Goal: Task Accomplishment & Management: Use online tool/utility

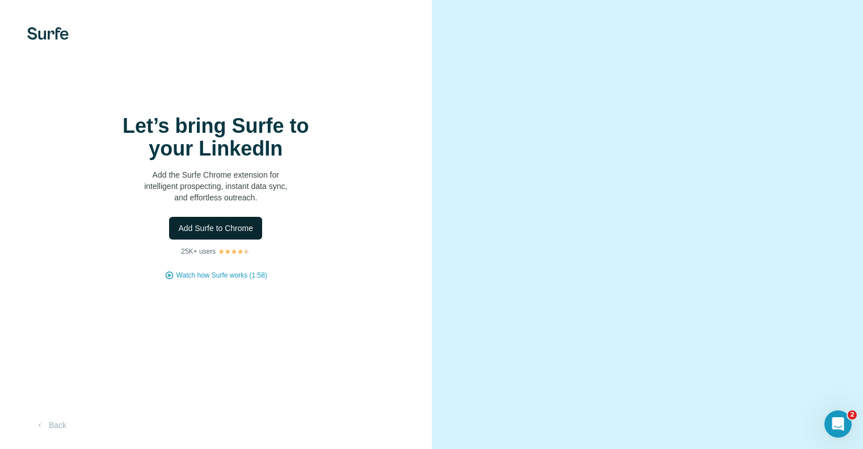
click at [213, 232] on span "Add Surfe to Chrome" at bounding box center [215, 227] width 75 height 11
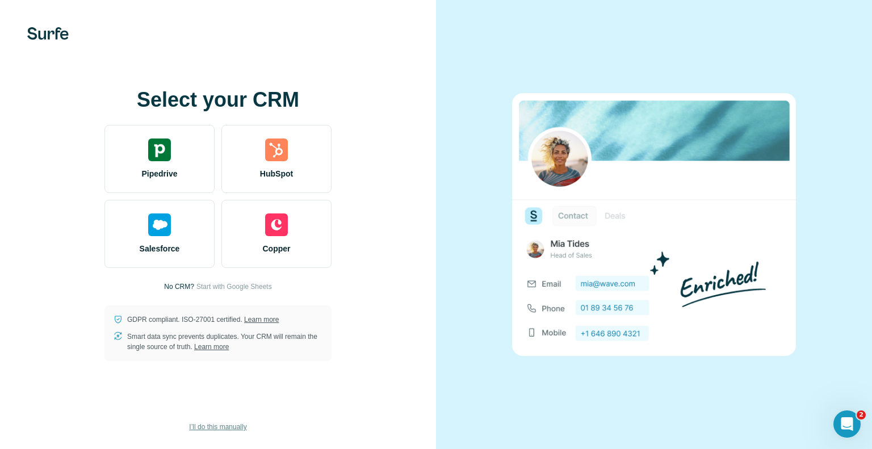
click at [217, 424] on span "I’ll do this manually" at bounding box center [217, 427] width 57 height 10
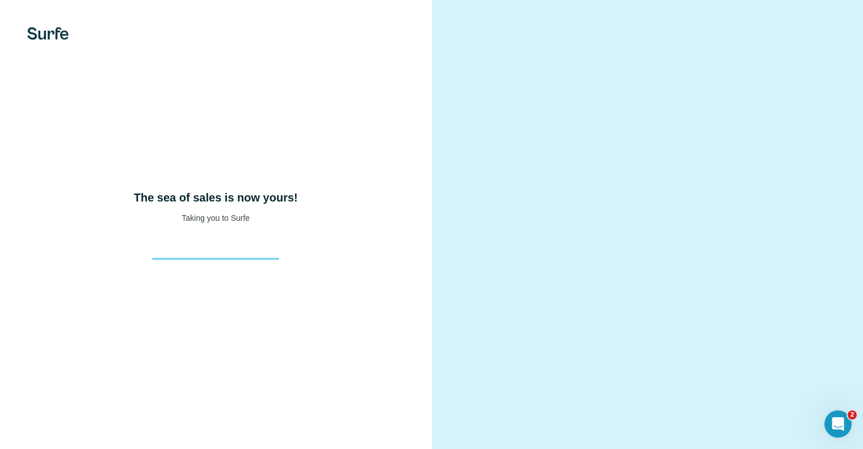
scroll to position [16, 0]
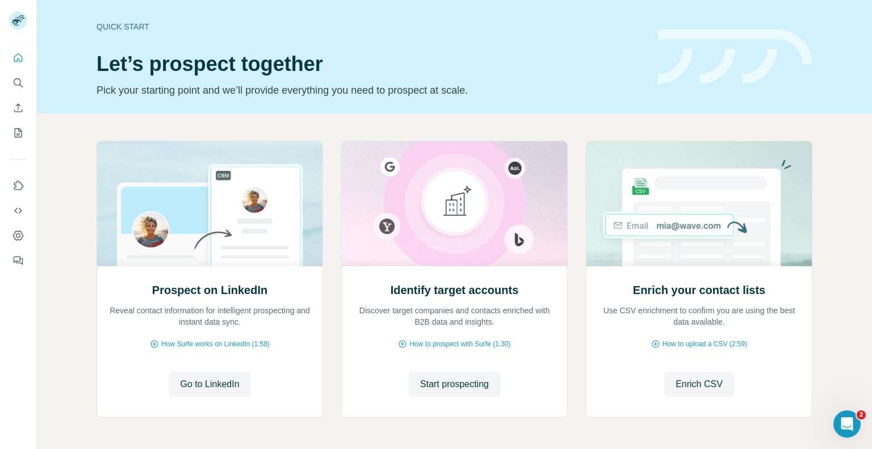
click at [77, 218] on div "Prospect on LinkedIn Reveal contact information for intelligent prospecting and…" at bounding box center [454, 302] width 835 height 377
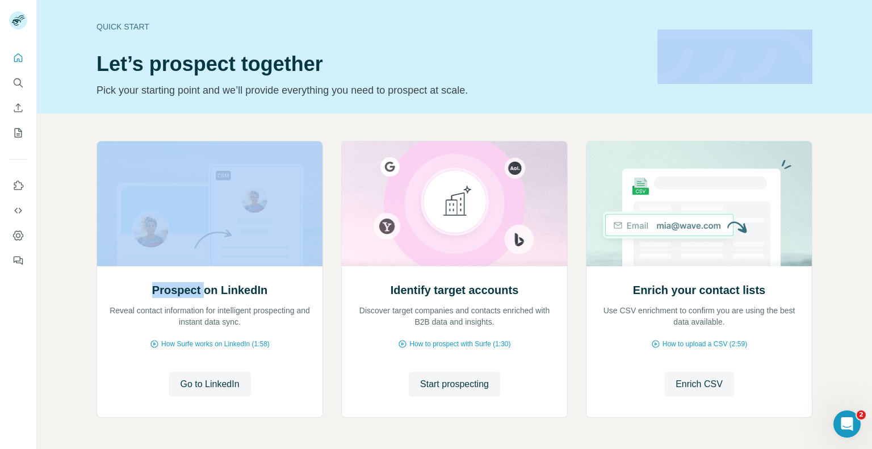
click at [77, 218] on div "Prospect on LinkedIn Reveal contact information for intelligent prospecting and…" at bounding box center [454, 302] width 835 height 377
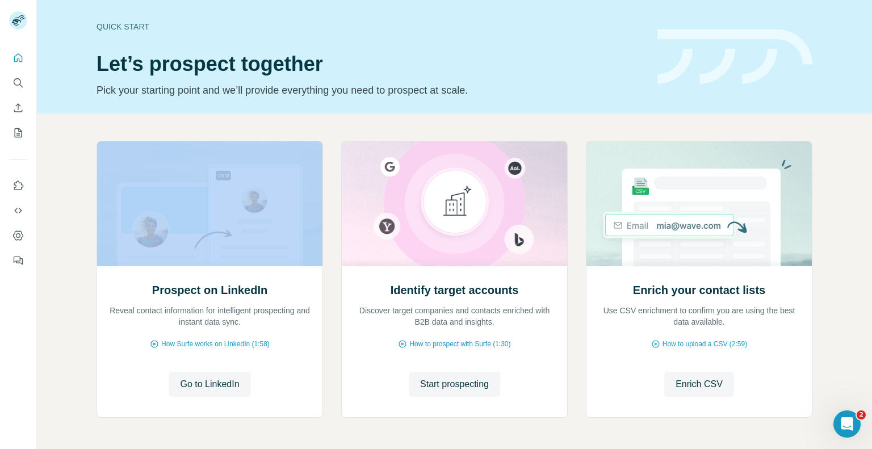
click at [77, 218] on div "Prospect on LinkedIn Reveal contact information for intelligent prospecting and…" at bounding box center [454, 302] width 835 height 377
click at [211, 388] on span "Go to LinkedIn" at bounding box center [209, 384] width 59 height 14
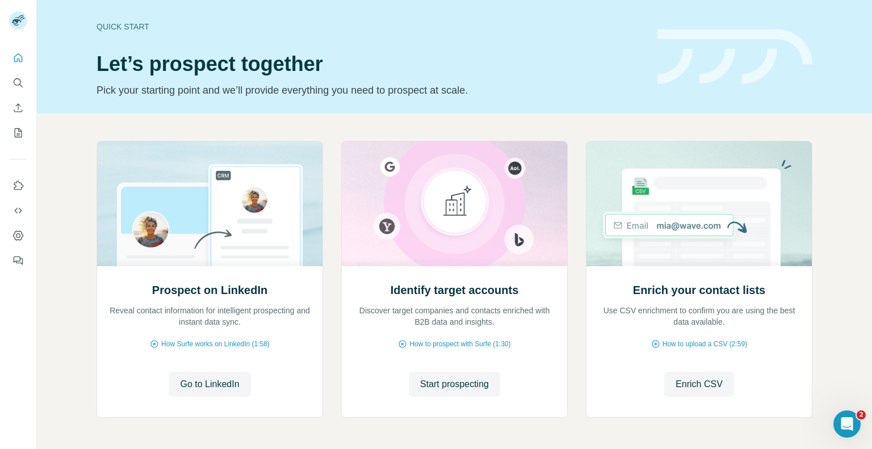
click at [370, 3] on div "Quick start Let’s prospect together Pick your starting point and we’ll provide …" at bounding box center [454, 57] width 835 height 114
click at [385, 58] on h1 "Let’s prospect together" at bounding box center [369, 64] width 547 height 23
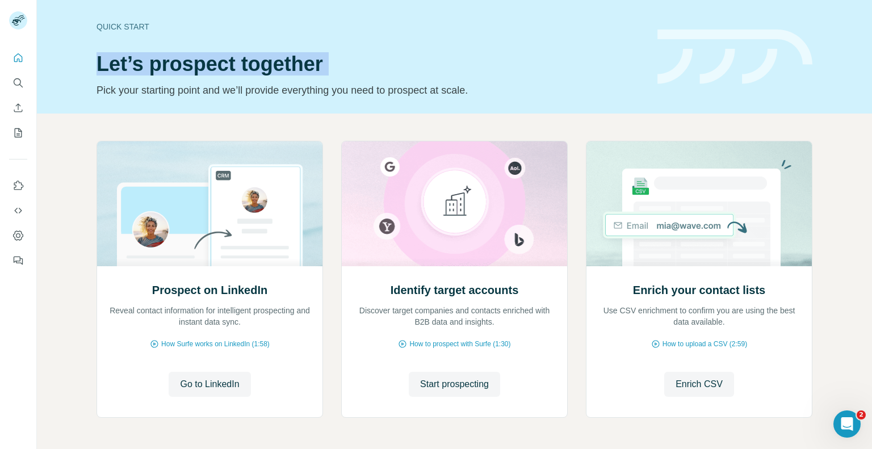
click at [385, 58] on h1 "Let’s prospect together" at bounding box center [369, 64] width 547 height 23
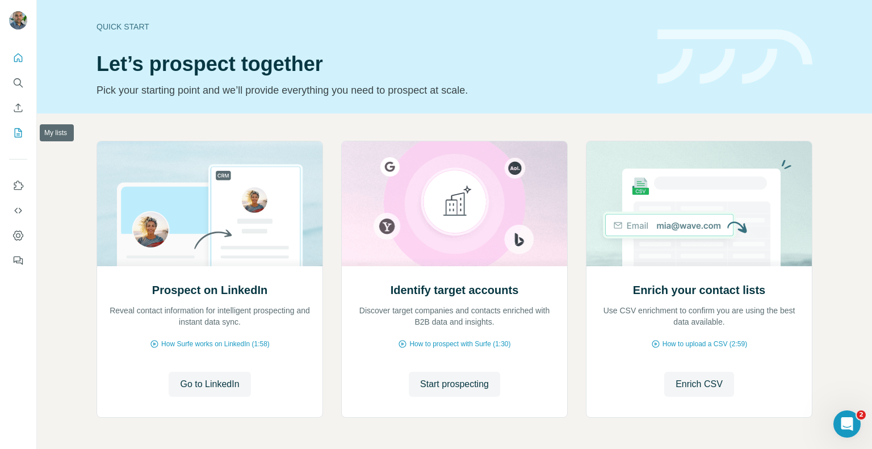
click at [20, 125] on button "My lists" at bounding box center [18, 133] width 18 height 20
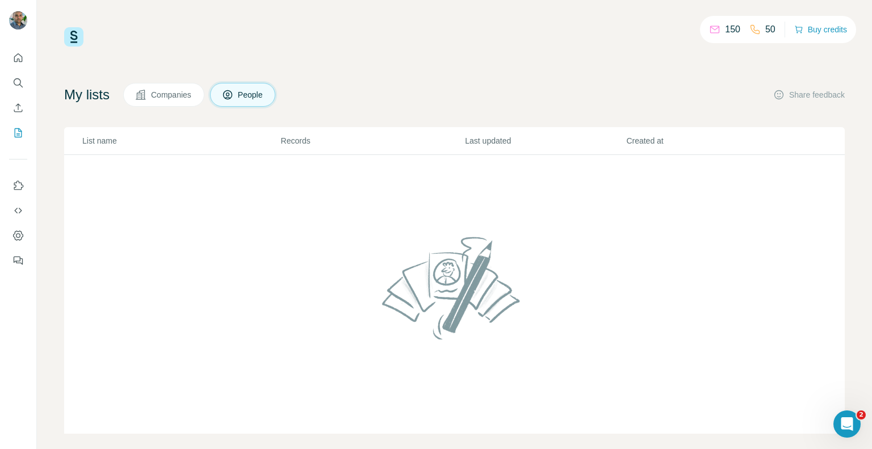
click at [379, 74] on div "150 50 Buy credits My lists Companies People Share feedback List name Records L…" at bounding box center [454, 230] width 780 height 406
drag, startPoint x: 188, startPoint y: 79, endPoint x: 164, endPoint y: 95, distance: 29.4
click at [164, 95] on div "150 50 Buy credits My lists Companies People Share feedback List name Records L…" at bounding box center [454, 230] width 780 height 406
click at [164, 95] on span "Companies" at bounding box center [171, 94] width 41 height 11
click at [15, 55] on icon "Quick start" at bounding box center [17, 57] width 11 height 11
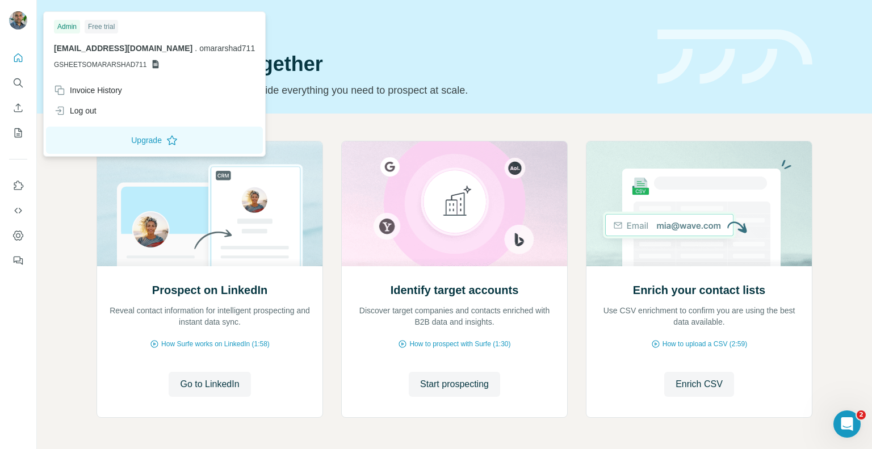
click at [153, 67] on icon at bounding box center [156, 64] width 6 height 9
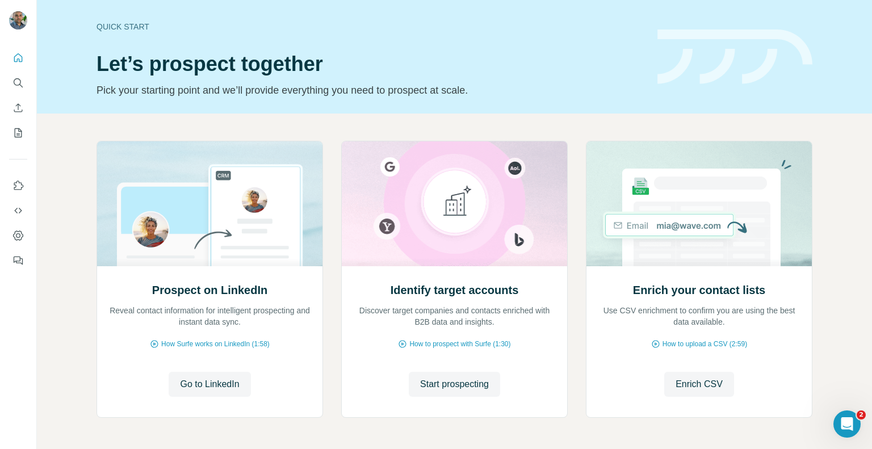
click at [411, 52] on div "Quick start Let’s prospect together Pick your starting point and we’ll provide …" at bounding box center [369, 56] width 547 height 83
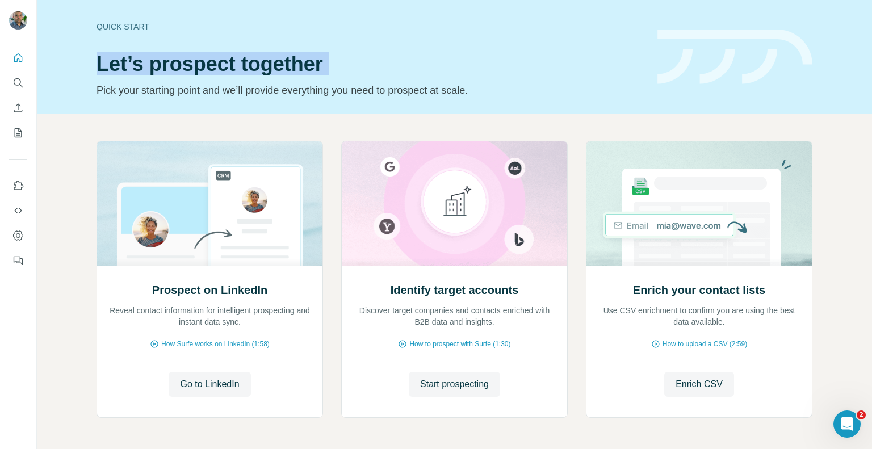
click at [411, 52] on div "Quick start Let’s prospect together Pick your starting point and we’ll provide …" at bounding box center [369, 56] width 547 height 83
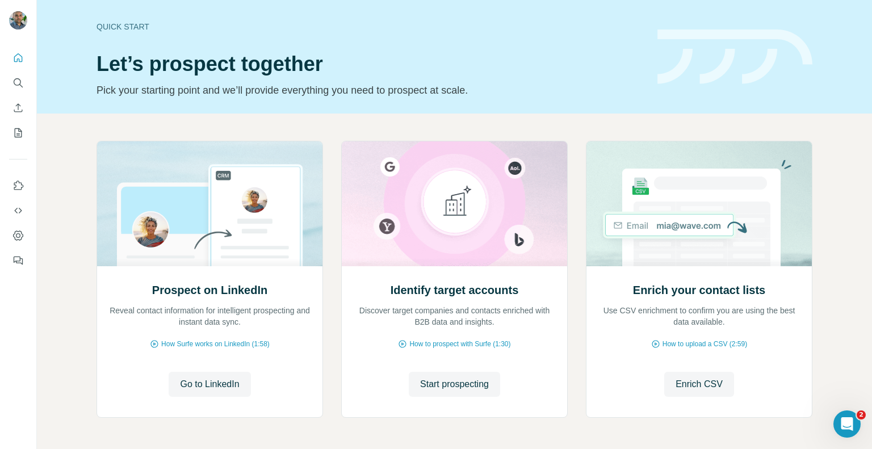
scroll to position [41, 0]
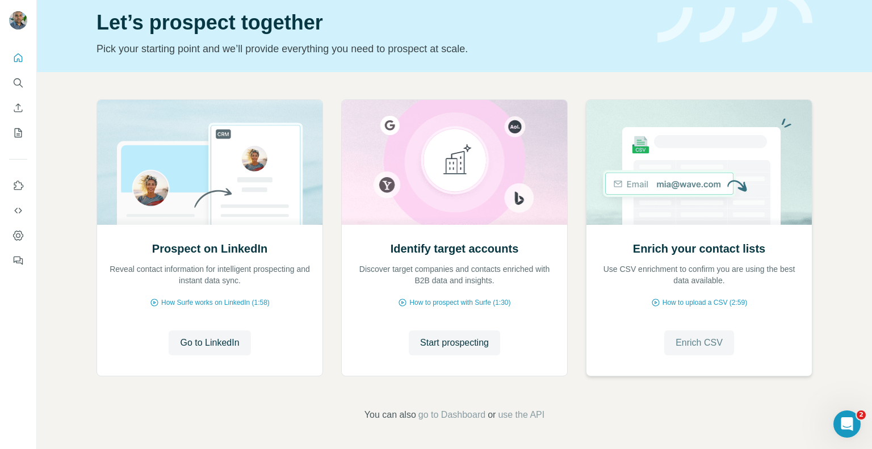
click at [692, 335] on button "Enrich CSV" at bounding box center [699, 342] width 70 height 25
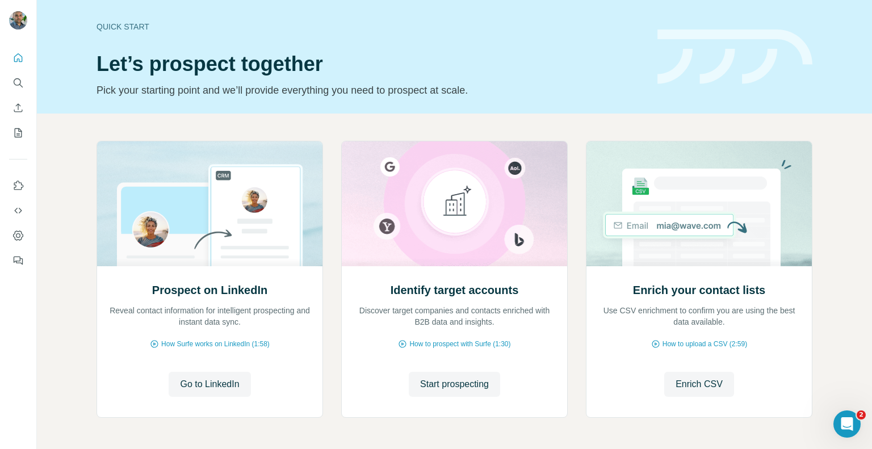
click at [522, 95] on p "Pick your starting point and we’ll provide everything you need to prospect at s…" at bounding box center [369, 90] width 547 height 16
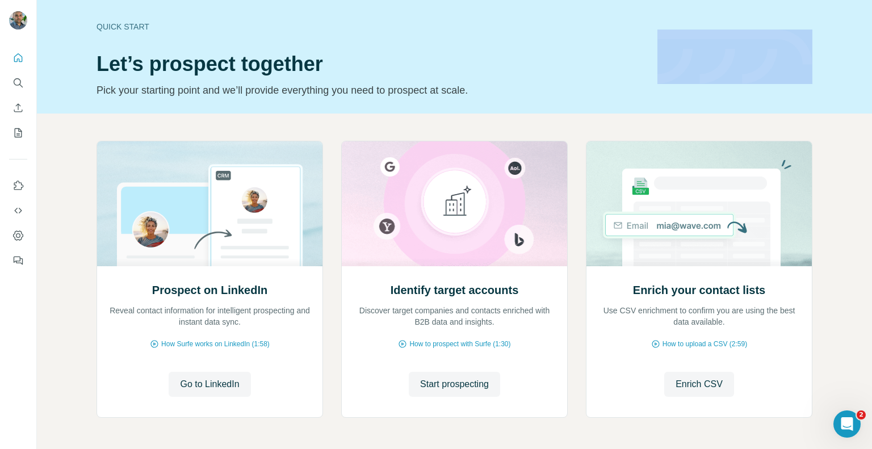
click at [522, 95] on p "Pick your starting point and we’ll provide everything you need to prospect at s…" at bounding box center [369, 90] width 547 height 16
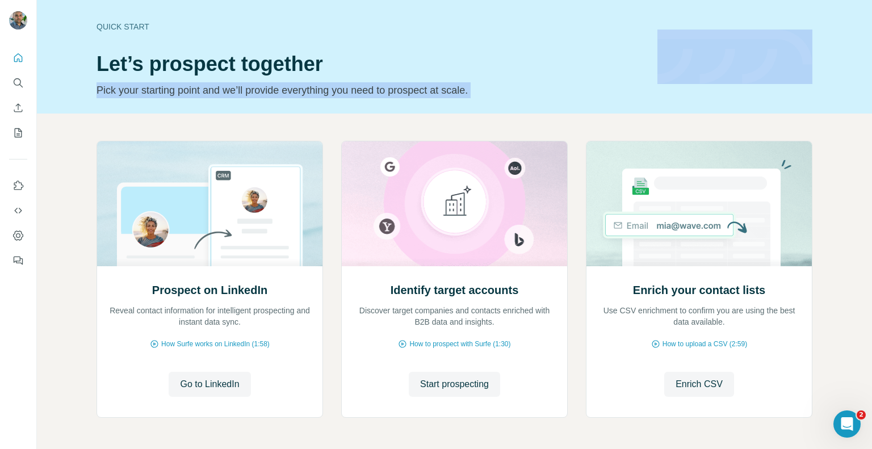
click at [522, 95] on p "Pick your starting point and we’ll provide everything you need to prospect at s…" at bounding box center [369, 90] width 547 height 16
click at [16, 208] on icon "Use Surfe API" at bounding box center [17, 210] width 11 height 11
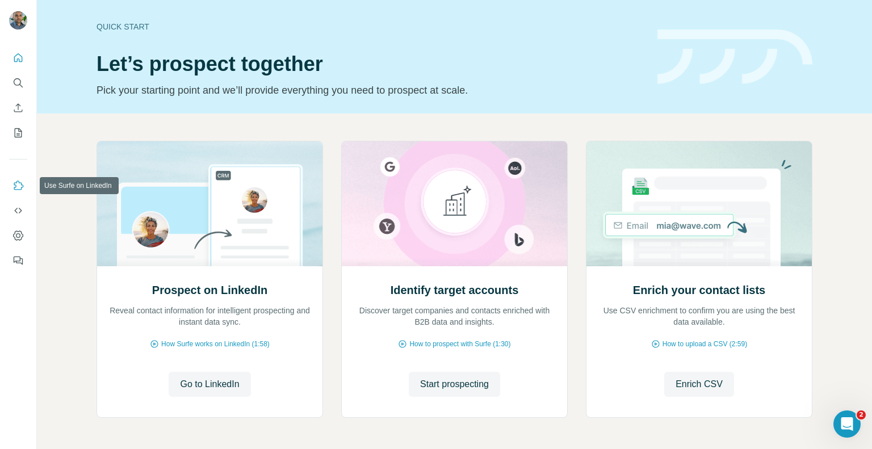
click at [17, 187] on icon "Use Surfe on LinkedIn" at bounding box center [17, 185] width 11 height 11
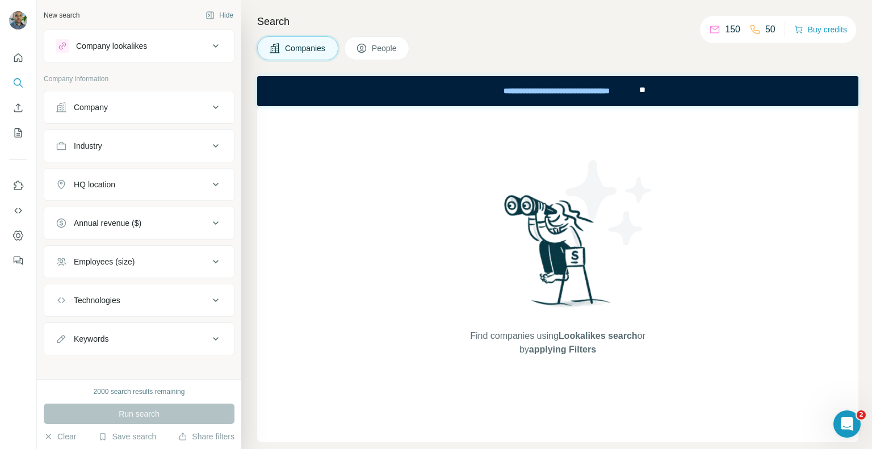
click at [725, 32] on p "150" at bounding box center [732, 30] width 15 height 14
click at [689, 42] on div "Companies People" at bounding box center [557, 48] width 601 height 24
click at [804, 36] on button "Buy credits" at bounding box center [820, 30] width 53 height 16
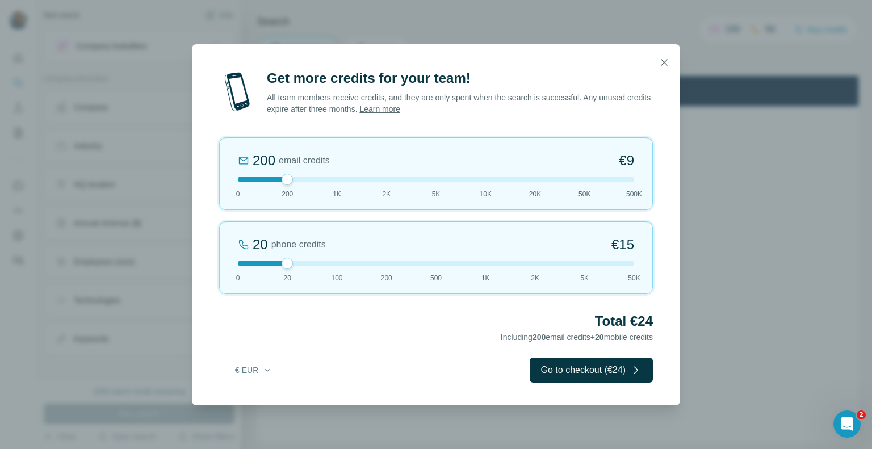
click at [682, 15] on div "Get more credits for your team! All team members receive credits, and they are …" at bounding box center [436, 224] width 872 height 449
click at [658, 59] on icon "button" at bounding box center [663, 62] width 11 height 11
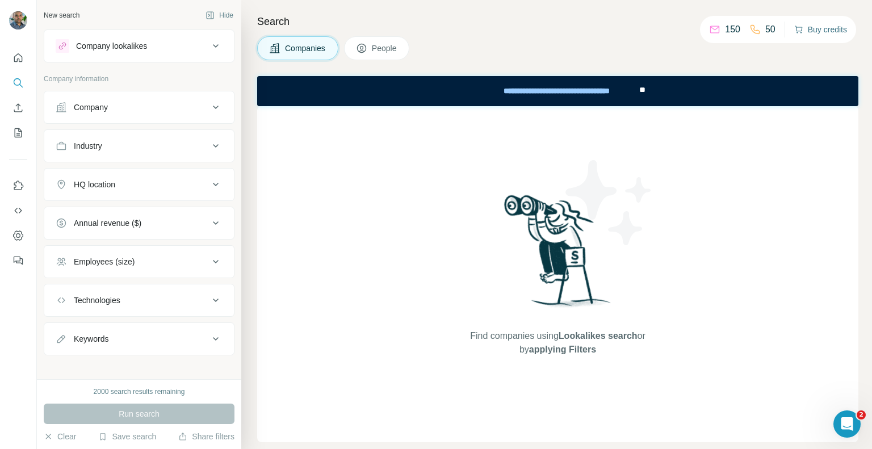
click at [826, 33] on button "Buy credits" at bounding box center [820, 30] width 53 height 16
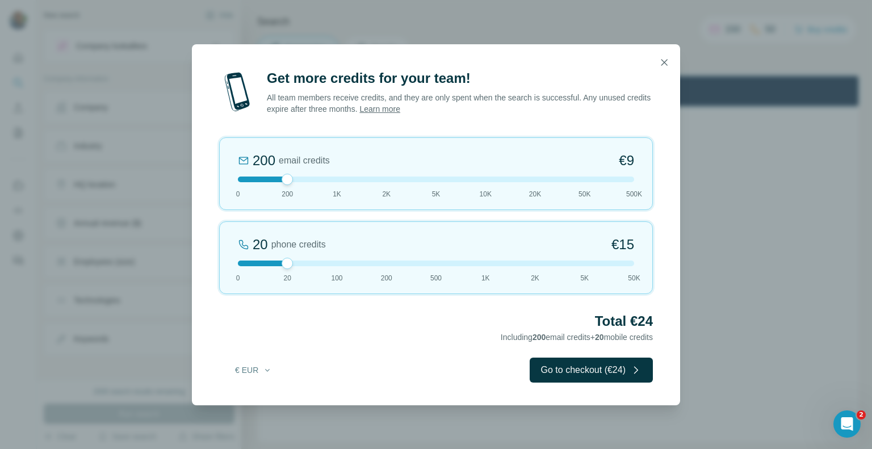
click at [240, 178] on div at bounding box center [436, 180] width 396 height 6
click at [491, 115] on div "Get more credits for your team! All team members receive credits, and they are …" at bounding box center [436, 237] width 488 height 336
click at [334, 261] on div at bounding box center [436, 264] width 396 height 6
click at [324, 261] on div at bounding box center [436, 264] width 396 height 6
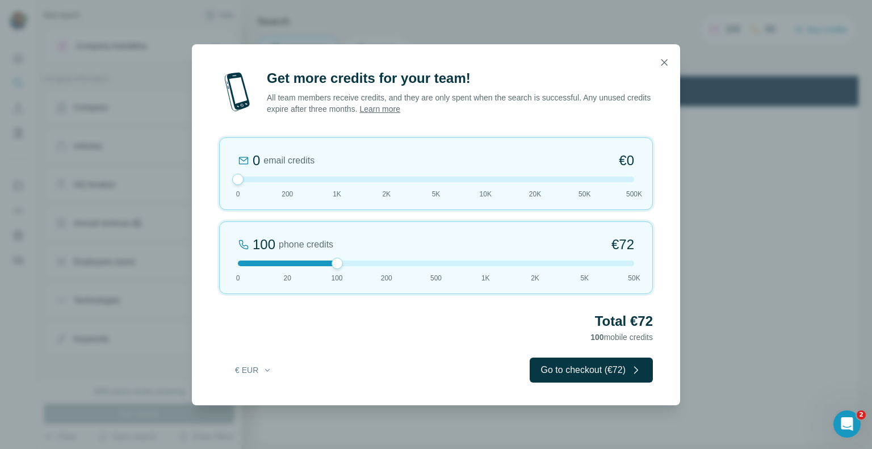
drag, startPoint x: 333, startPoint y: 262, endPoint x: 314, endPoint y: 263, distance: 18.2
click at [314, 263] on div at bounding box center [436, 264] width 396 height 6
drag, startPoint x: 334, startPoint y: 262, endPoint x: 309, endPoint y: 262, distance: 25.5
click at [309, 262] on div at bounding box center [436, 264] width 396 height 6
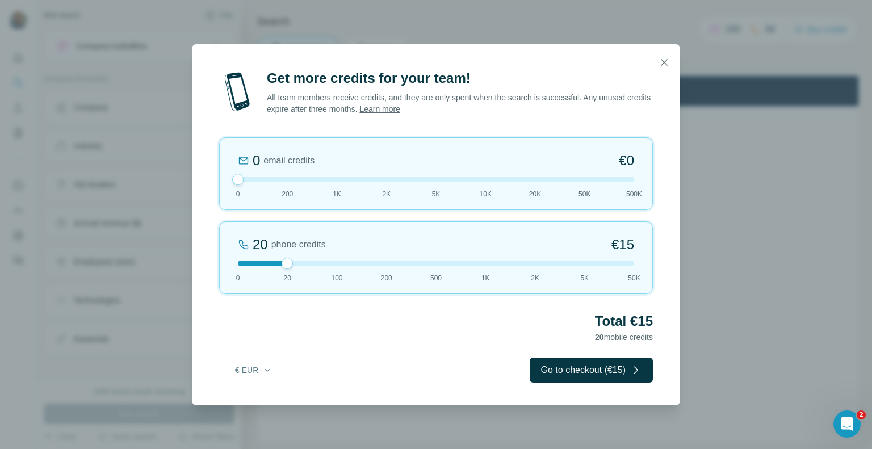
click at [309, 262] on div at bounding box center [436, 264] width 396 height 6
click at [312, 263] on div at bounding box center [436, 264] width 396 height 6
drag, startPoint x: 291, startPoint y: 263, endPoint x: 305, endPoint y: 259, distance: 14.7
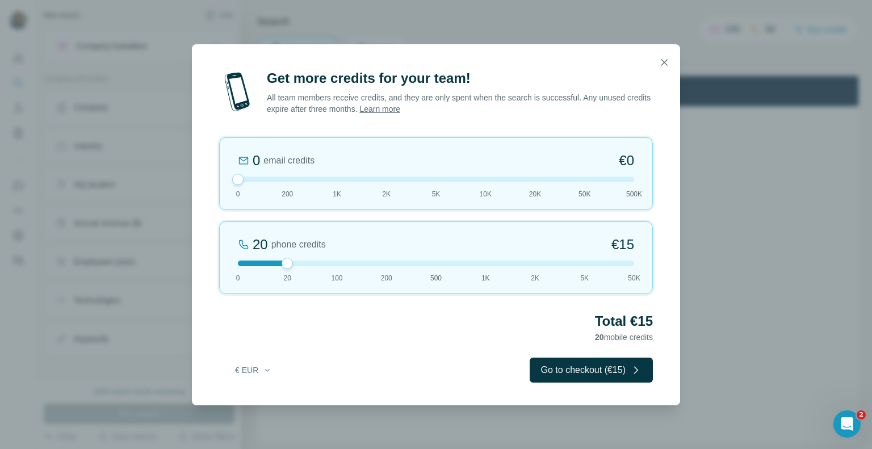
click at [305, 259] on div "20 phone credits €15 0 20 100 200 500 1K 2K 5K 50K" at bounding box center [436, 257] width 434 height 73
click at [308, 262] on div at bounding box center [436, 264] width 396 height 6
drag, startPoint x: 285, startPoint y: 264, endPoint x: 302, endPoint y: 266, distance: 17.2
click at [302, 266] on div "20 phone credits €15 0 20 100 200 500 1K 2K 5K 50K" at bounding box center [436, 257] width 434 height 73
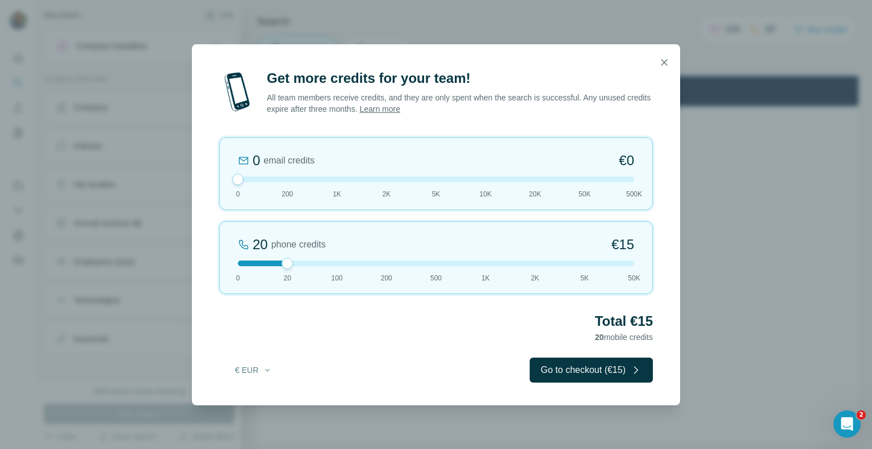
click at [326, 262] on div at bounding box center [436, 264] width 396 height 6
drag, startPoint x: 334, startPoint y: 262, endPoint x: 316, endPoint y: 262, distance: 17.6
click at [316, 262] on div at bounding box center [436, 264] width 396 height 6
drag, startPoint x: 335, startPoint y: 263, endPoint x: 310, endPoint y: 264, distance: 24.4
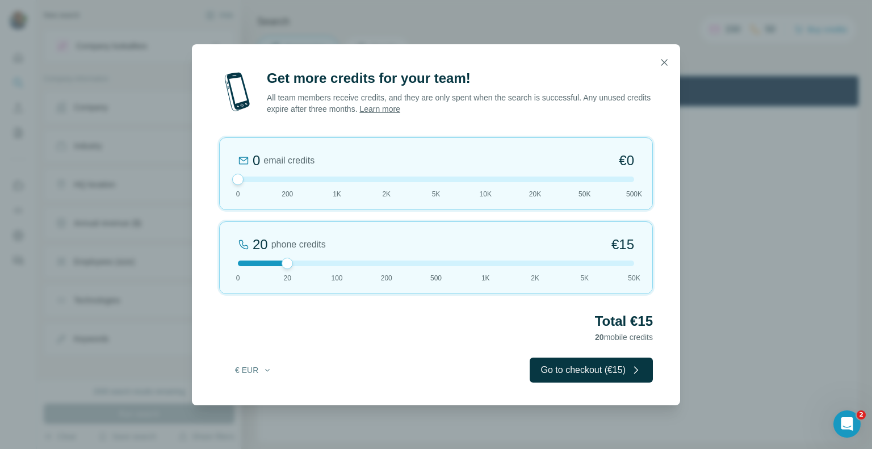
click at [310, 264] on div at bounding box center [436, 264] width 396 height 6
click at [602, 362] on button "Go to checkout (€15)" at bounding box center [591, 370] width 123 height 25
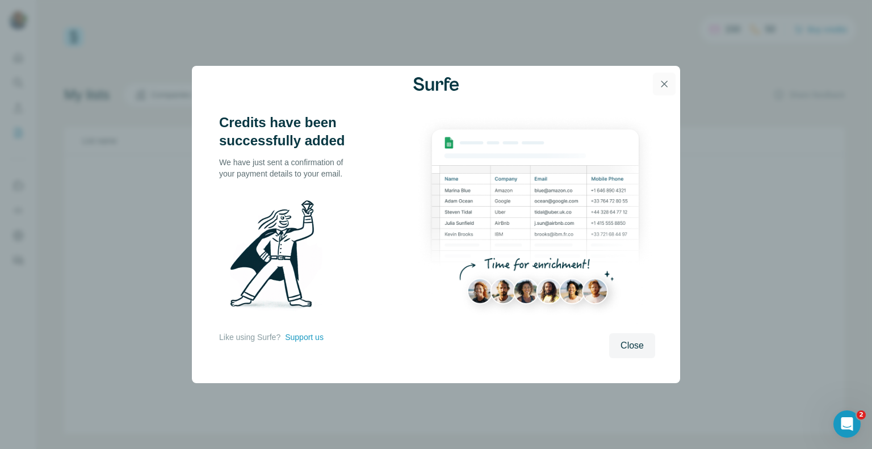
click at [671, 78] on button "button" at bounding box center [664, 84] width 23 height 23
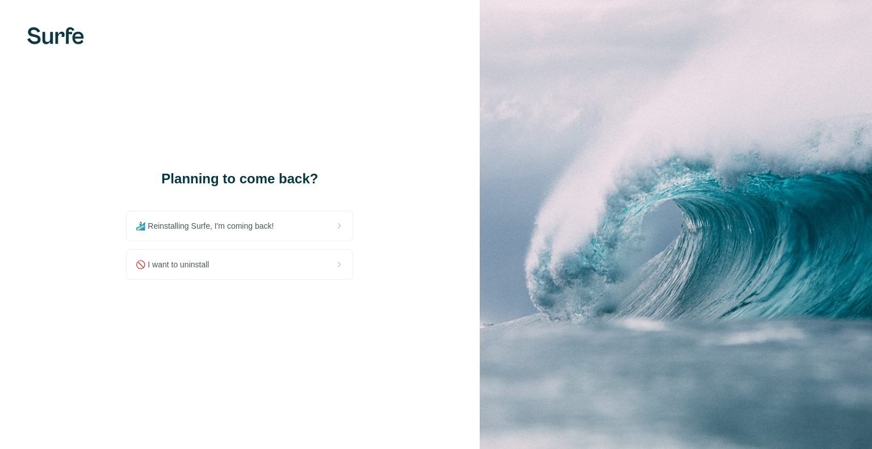
click at [784, 69] on img at bounding box center [676, 224] width 392 height 449
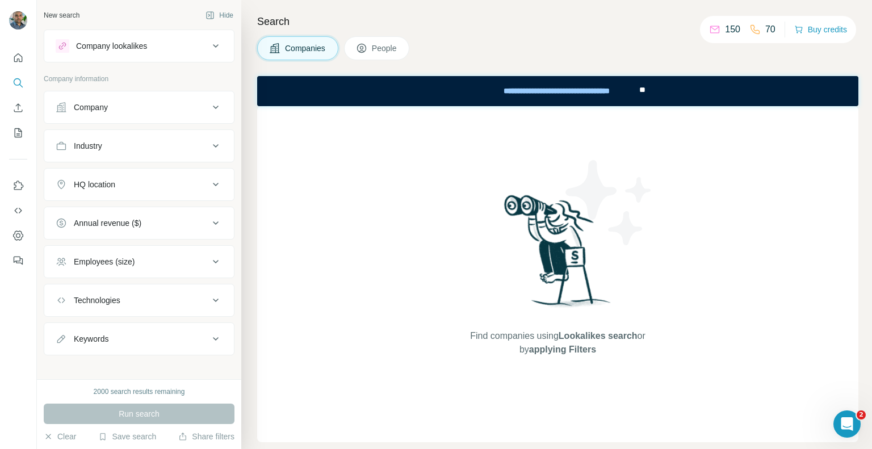
click at [405, 119] on div "Find companies using Lookalikes search or by applying Filters" at bounding box center [557, 274] width 601 height 336
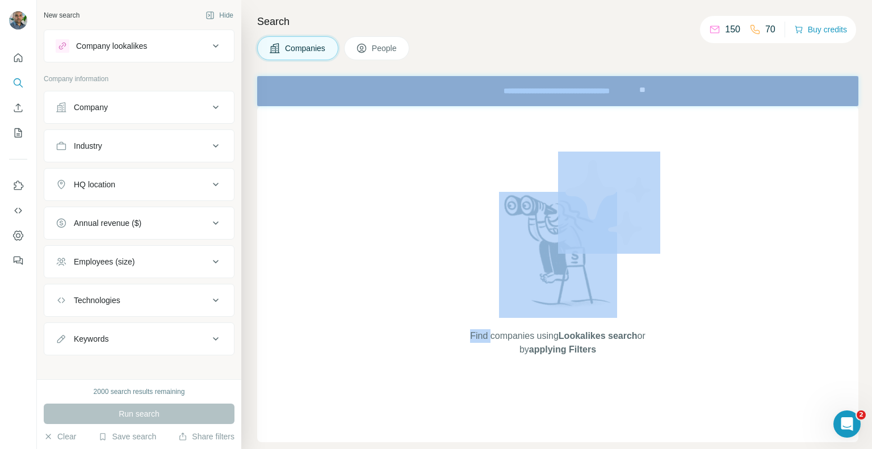
click at [405, 119] on div "Find companies using Lookalikes search or by applying Filters" at bounding box center [557, 274] width 601 height 336
click at [13, 63] on icon "Quick start" at bounding box center [17, 57] width 11 height 11
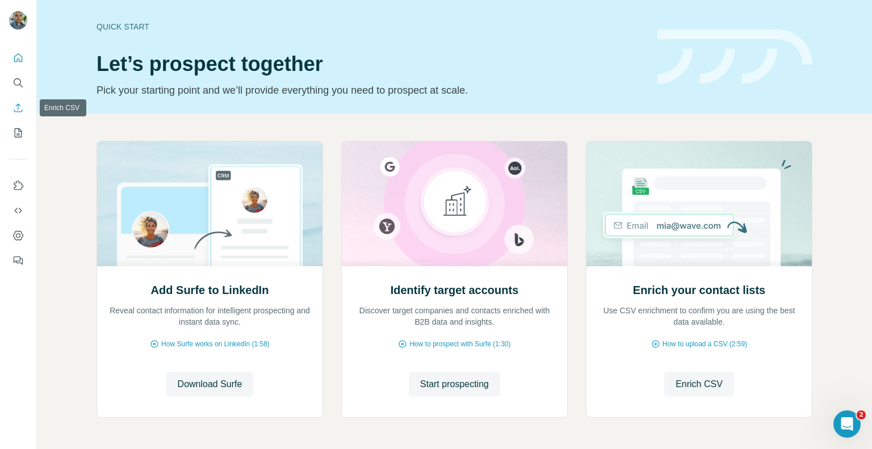
click at [19, 111] on icon "Enrich CSV" at bounding box center [18, 107] width 9 height 9
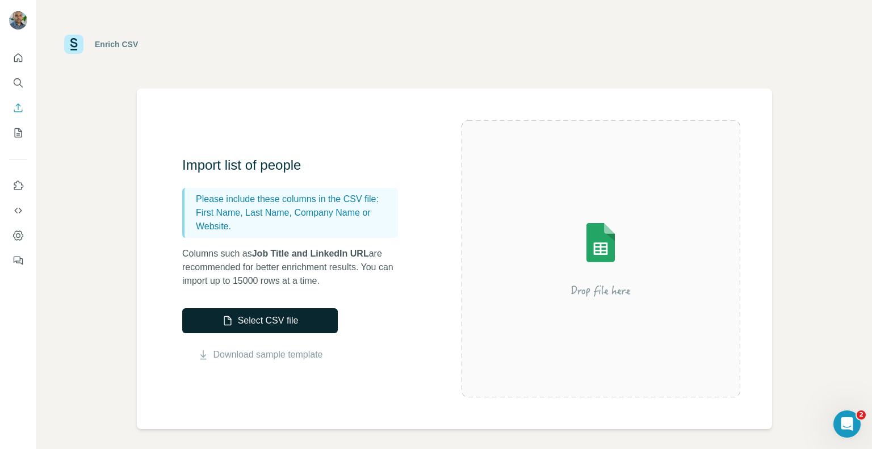
click at [269, 326] on button "Select CSV file" at bounding box center [260, 320] width 156 height 25
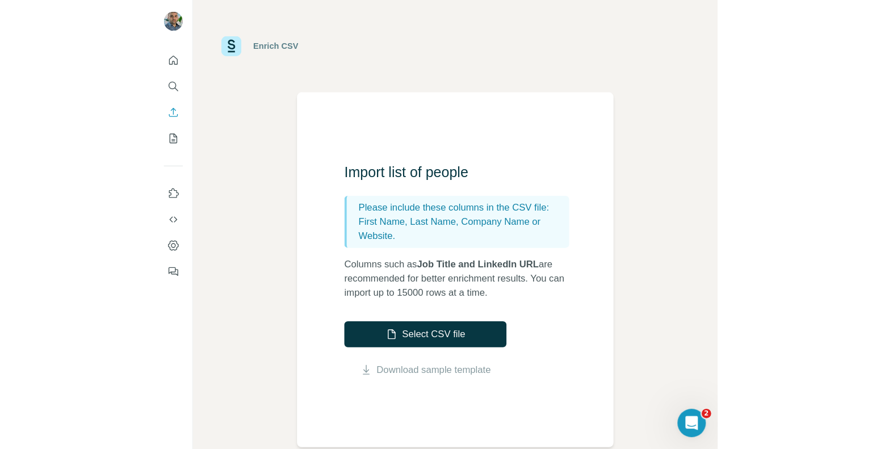
scroll to position [30, 0]
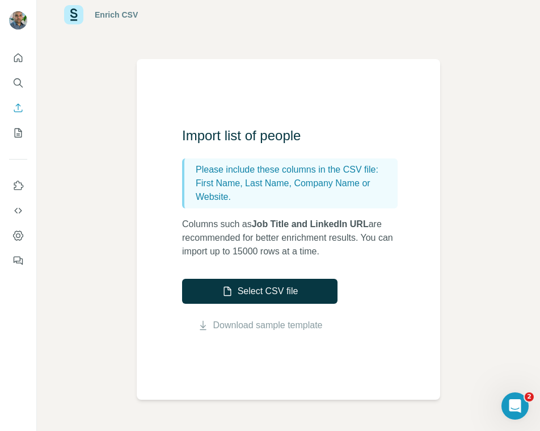
click at [476, 373] on div "Enrich CSV Import list of people Please include these columns in the CSV file: …" at bounding box center [288, 215] width 503 height 431
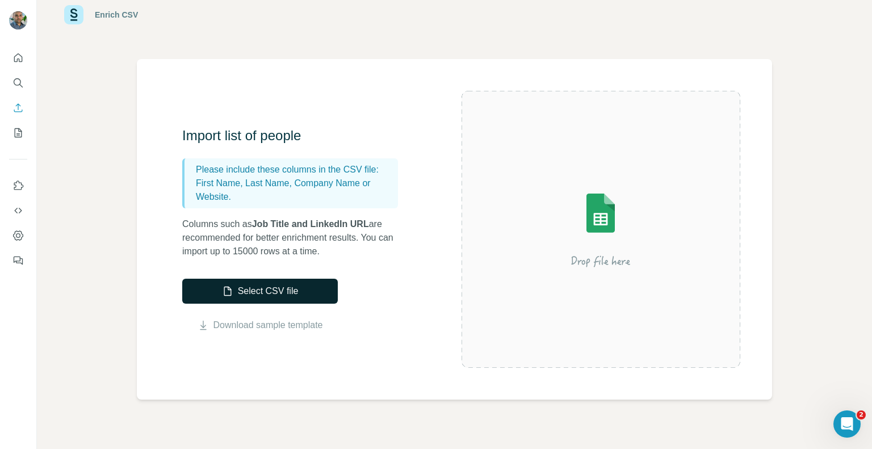
click at [274, 300] on button "Select CSV file" at bounding box center [260, 291] width 156 height 25
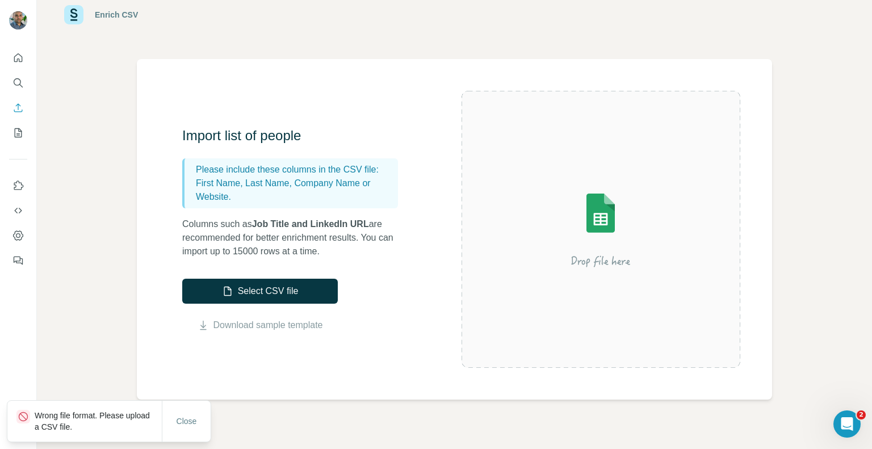
click at [451, 52] on div "Enrich CSV" at bounding box center [454, 14] width 835 height 89
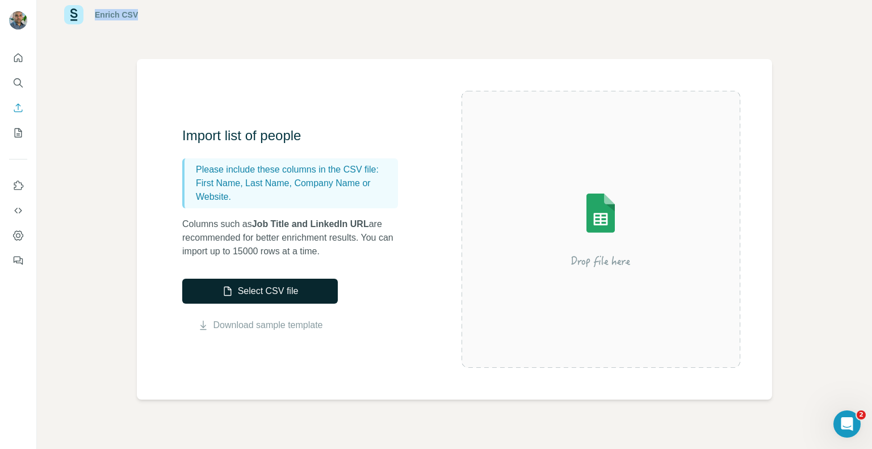
click at [245, 283] on button "Select CSV file" at bounding box center [260, 291] width 156 height 25
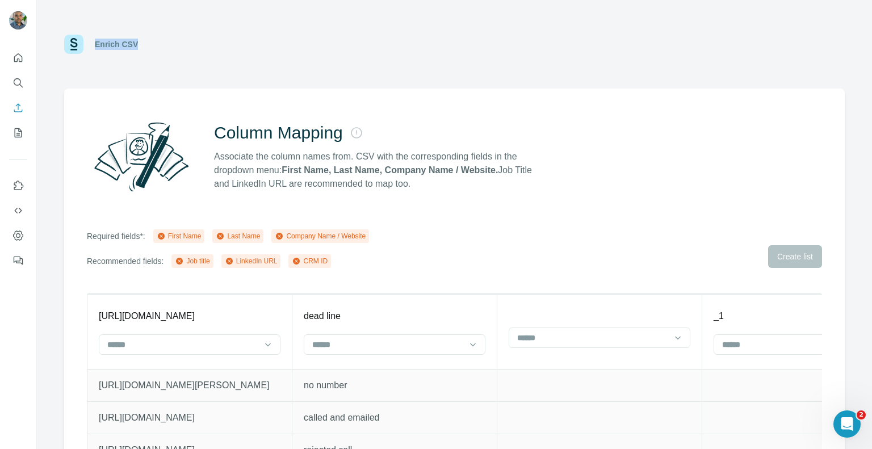
scroll to position [46, 0]
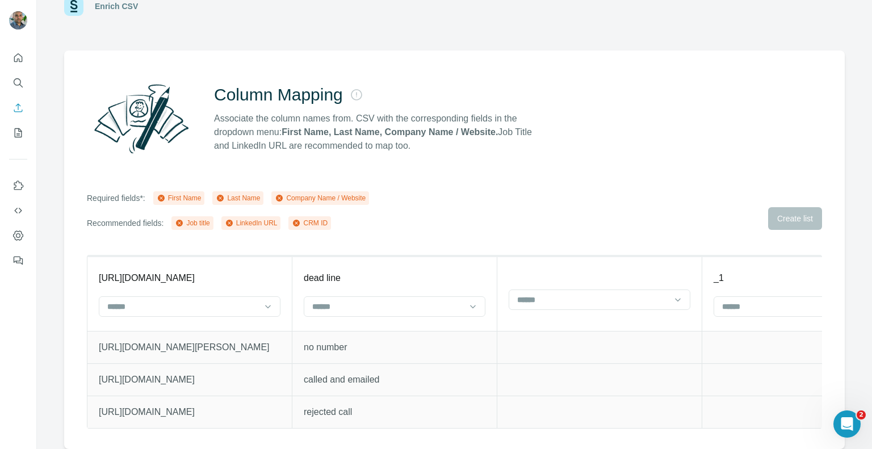
click at [678, 171] on div "Column Mapping Associate the column names from. CSV with the corresponding fiel…" at bounding box center [454, 250] width 780 height 398
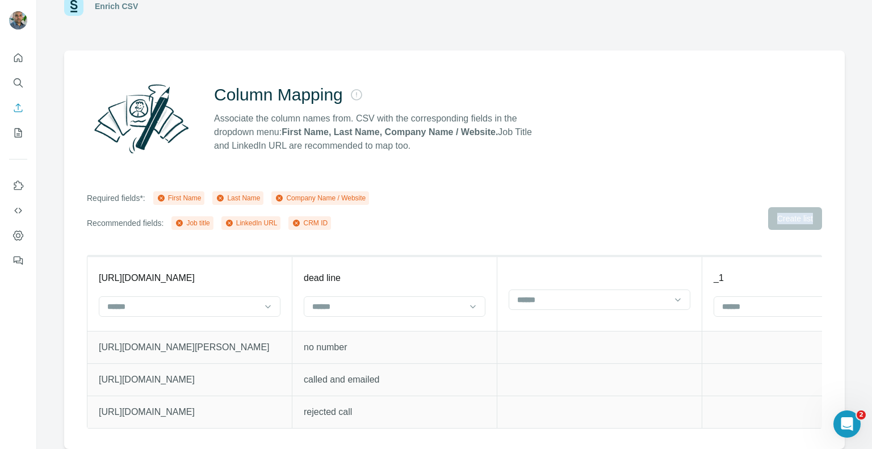
click at [678, 171] on div "Column Mapping Associate the column names from. CSV with the corresponding fiel…" at bounding box center [454, 250] width 780 height 398
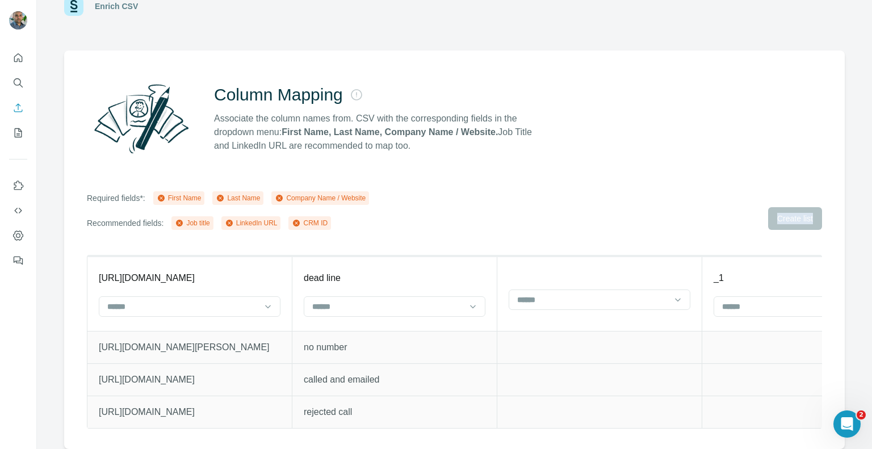
click at [678, 171] on div "Column Mapping Associate the column names from. CSV with the corresponding fiel…" at bounding box center [454, 250] width 780 height 398
click at [268, 301] on icon at bounding box center [267, 306] width 11 height 11
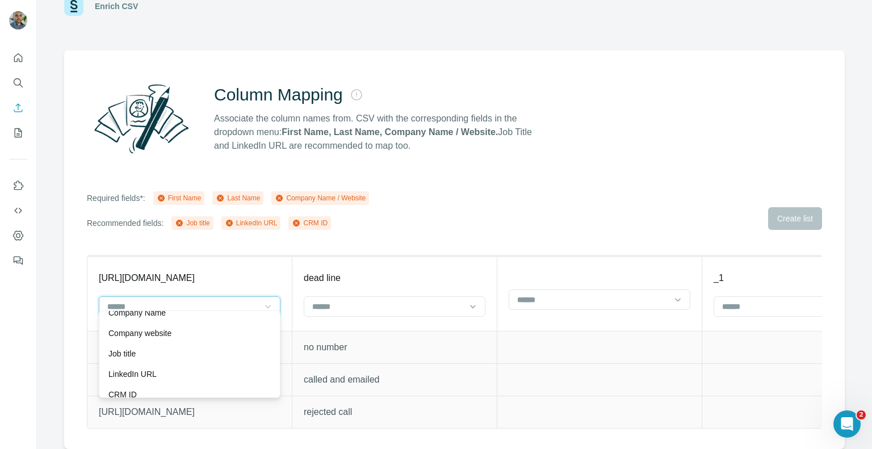
scroll to position [61, 0]
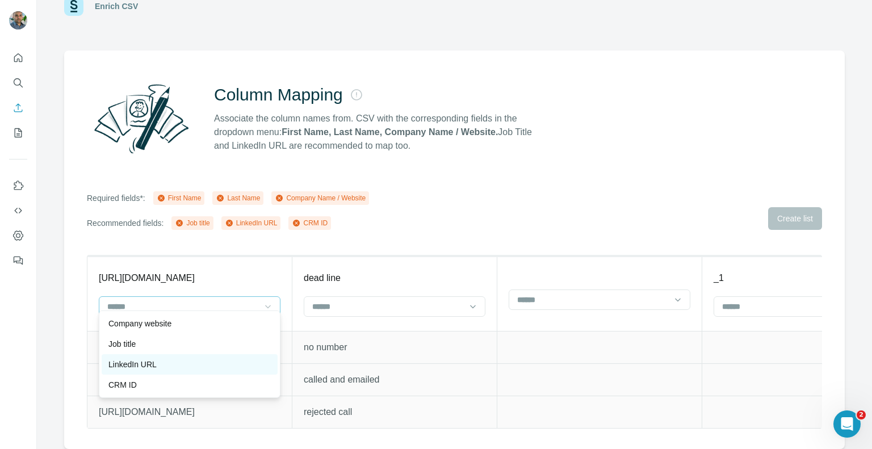
click at [244, 362] on div "LinkedIn URL" at bounding box center [189, 364] width 162 height 11
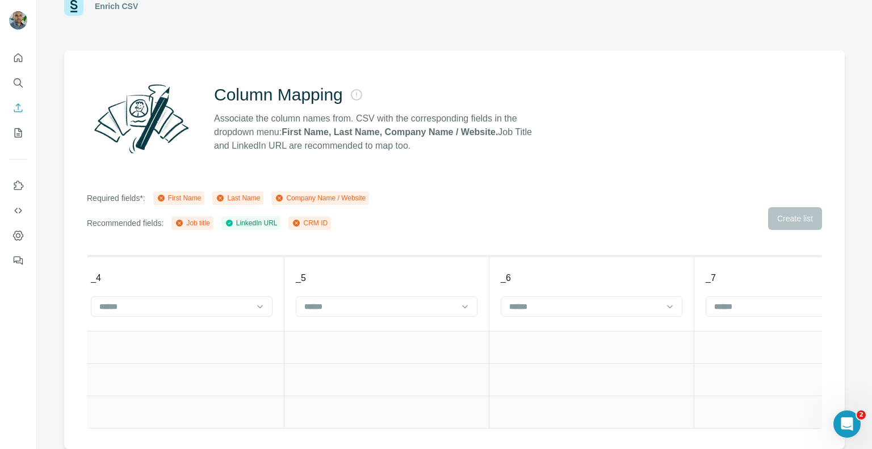
scroll to position [0, 1169]
click at [528, 97] on div "Column Mapping Associate the column names from. CSV with the corresponding fiel…" at bounding box center [378, 119] width 328 height 68
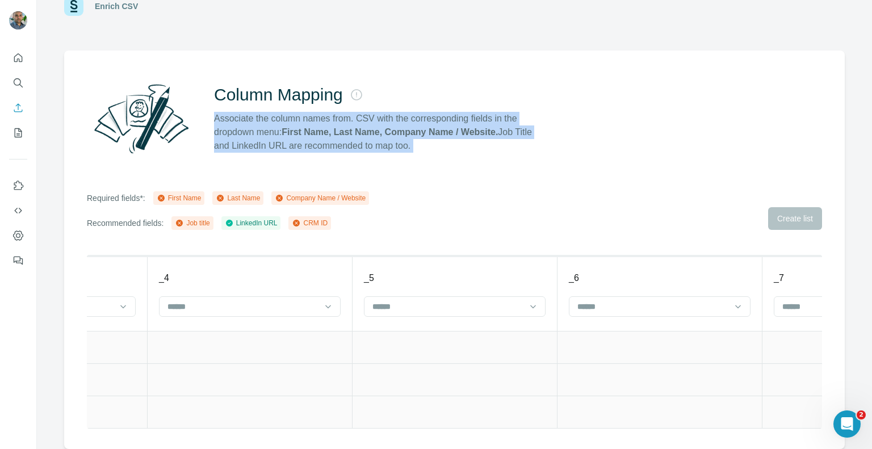
click at [528, 97] on div "Column Mapping Associate the column names from. CSV with the corresponding fiel…" at bounding box center [378, 119] width 328 height 68
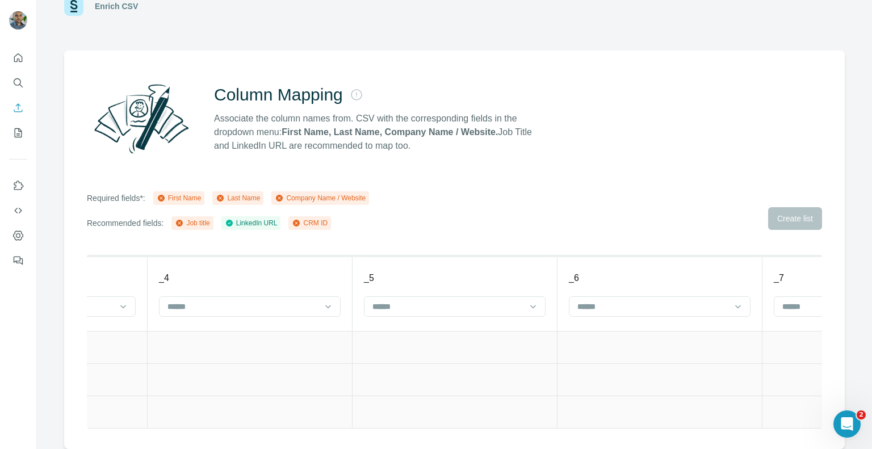
click at [642, 132] on div "Column Mapping Associate the column names from. CSV with the corresponding fiel…" at bounding box center [454, 119] width 735 height 82
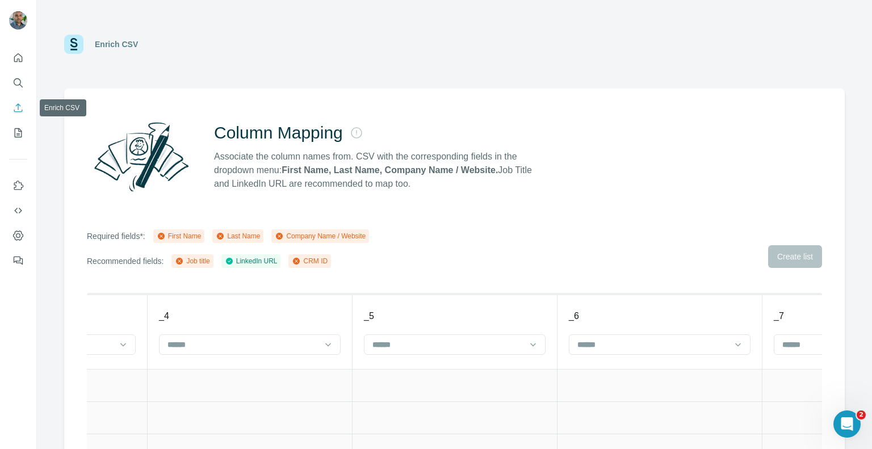
click at [14, 113] on icon "Enrich CSV" at bounding box center [17, 107] width 11 height 11
click at [308, 43] on div "Enrich CSV" at bounding box center [454, 44] width 780 height 34
click at [19, 59] on icon "Quick start" at bounding box center [18, 57] width 9 height 9
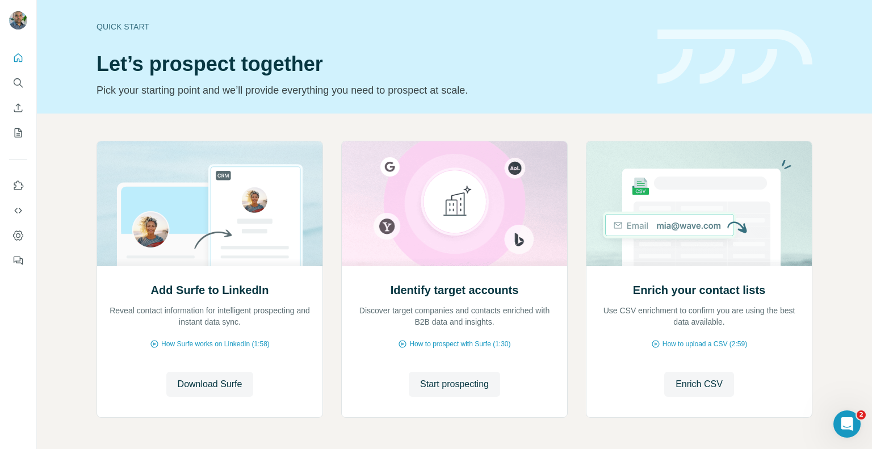
click at [22, 118] on nav at bounding box center [18, 95] width 18 height 95
click at [20, 113] on icon "Enrich CSV" at bounding box center [17, 107] width 11 height 11
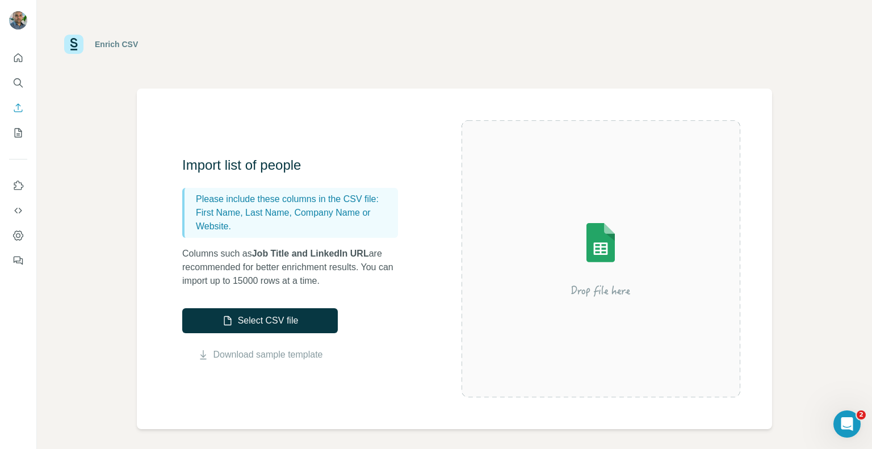
click at [473, 81] on div "Enrich CSV" at bounding box center [454, 44] width 835 height 89
click at [291, 311] on button "Select CSV file" at bounding box center [260, 320] width 156 height 25
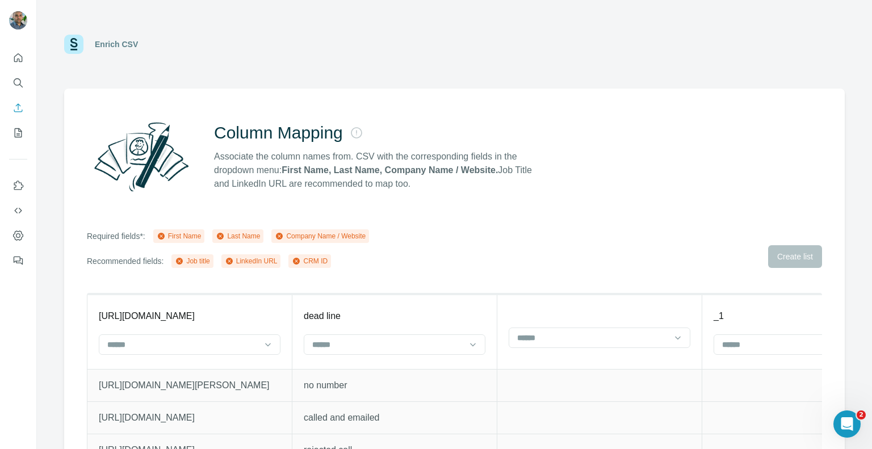
scroll to position [2, 0]
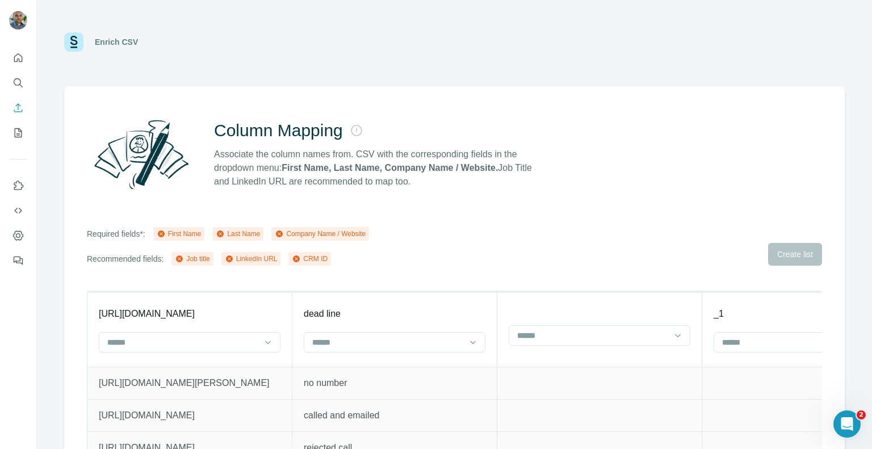
click at [589, 201] on div "Column Mapping Associate the column names from. CSV with the corresponding fiel…" at bounding box center [454, 285] width 780 height 398
click at [515, 77] on div "Enrich CSV" at bounding box center [454, 42] width 835 height 89
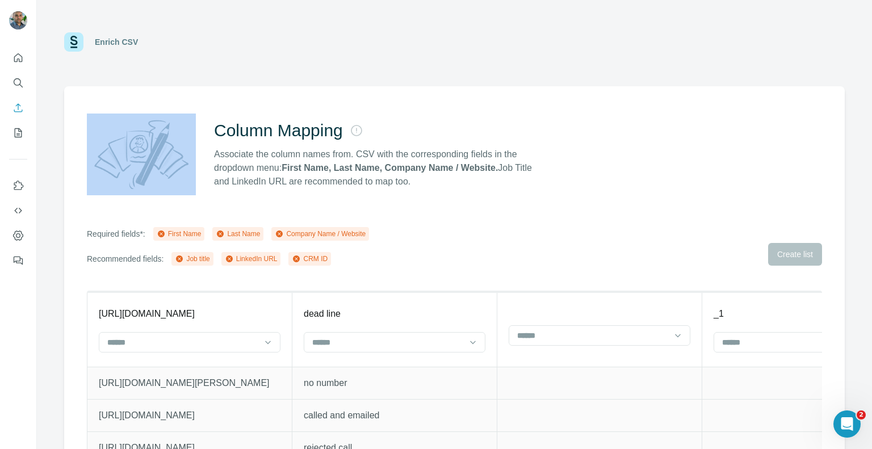
click at [515, 77] on div "Enrich CSV" at bounding box center [454, 42] width 835 height 89
